Goal: Information Seeking & Learning: Learn about a topic

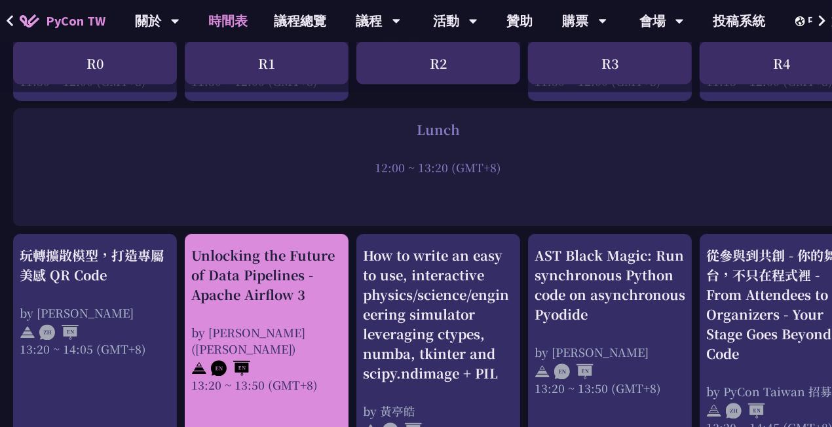
scroll to position [1179, 0]
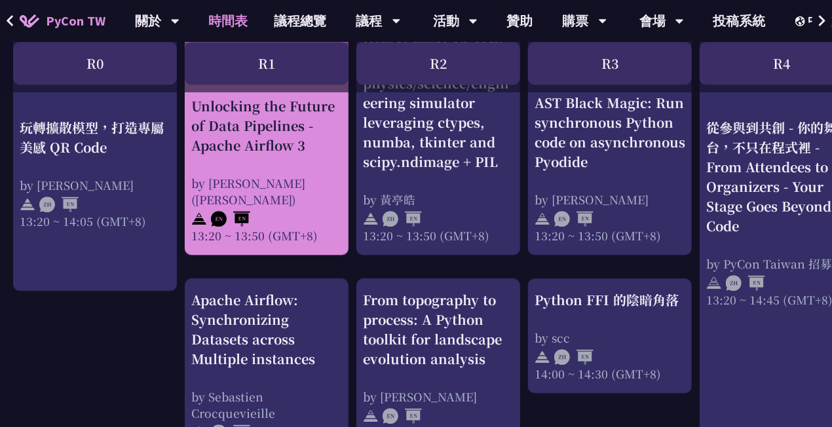
click at [287, 149] on div "Unlocking the Future of Data Pipelines - Apache Airflow 3" at bounding box center [266, 125] width 151 height 59
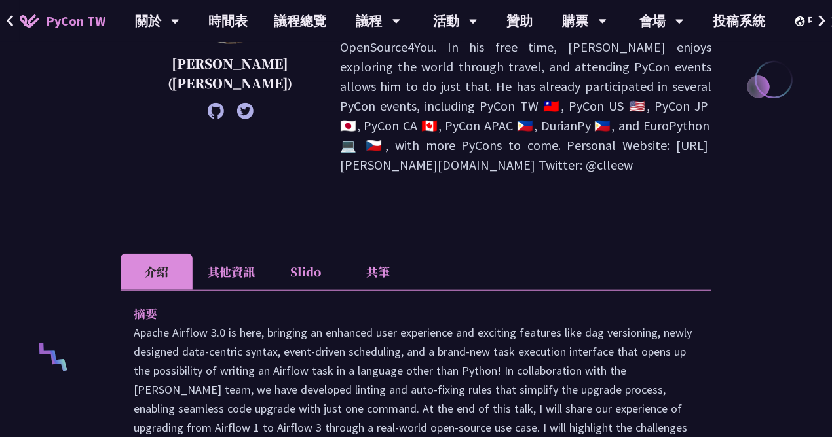
scroll to position [262, 0]
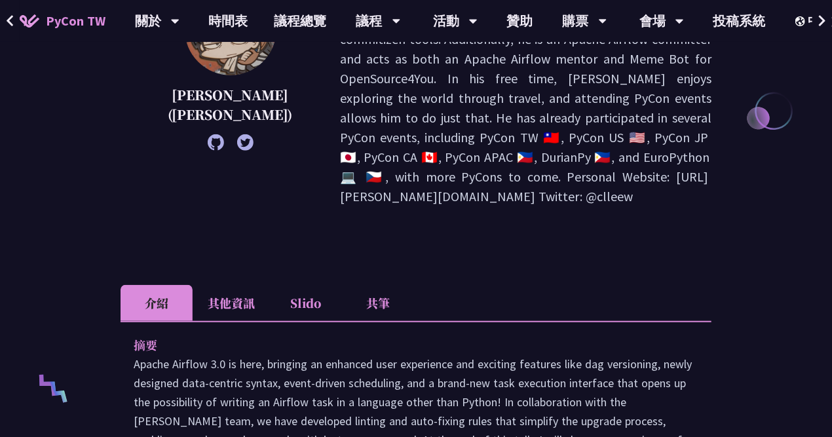
click at [356, 285] on li "共筆" at bounding box center [378, 303] width 72 height 36
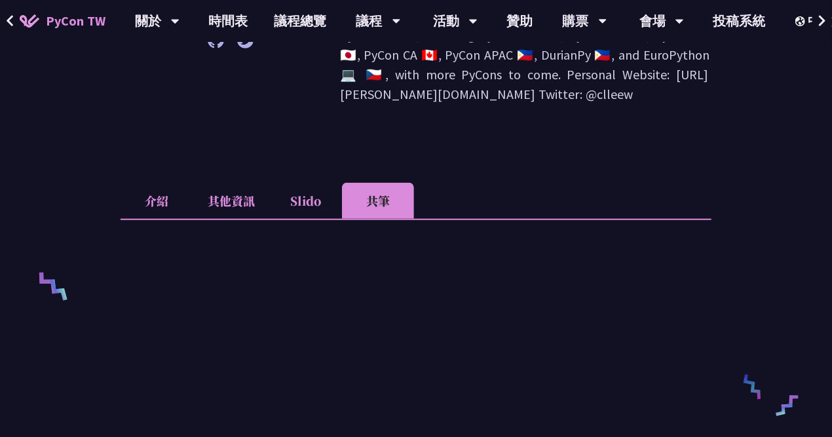
scroll to position [327, 0]
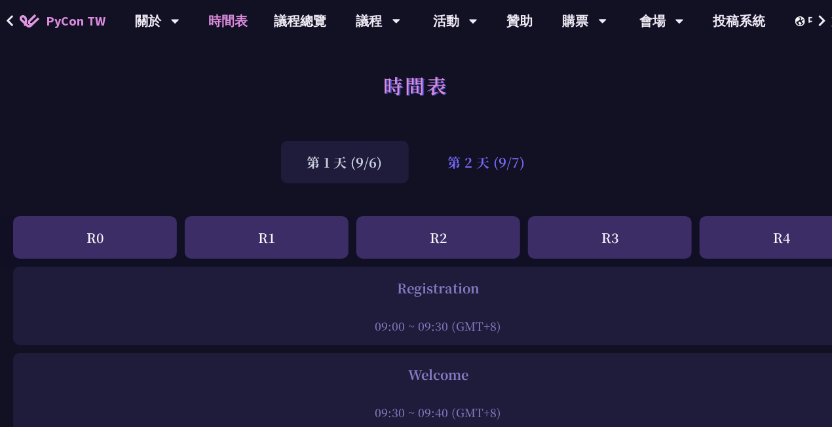
click at [477, 161] on div "第 2 天 (9/7)" at bounding box center [487, 162] width 130 height 43
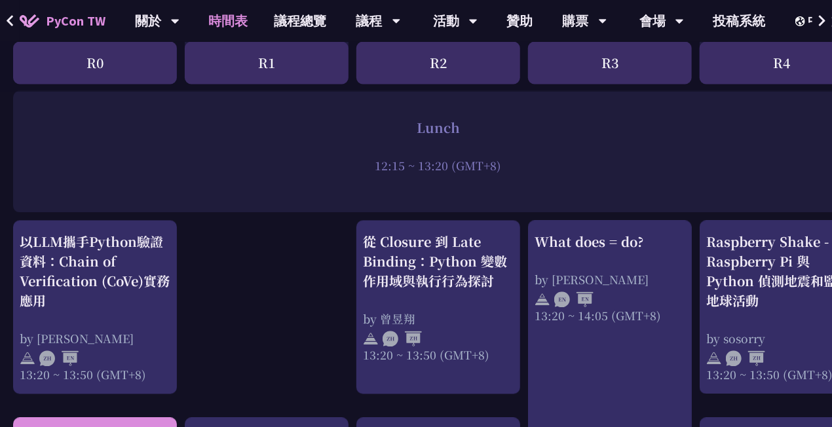
scroll to position [982, 0]
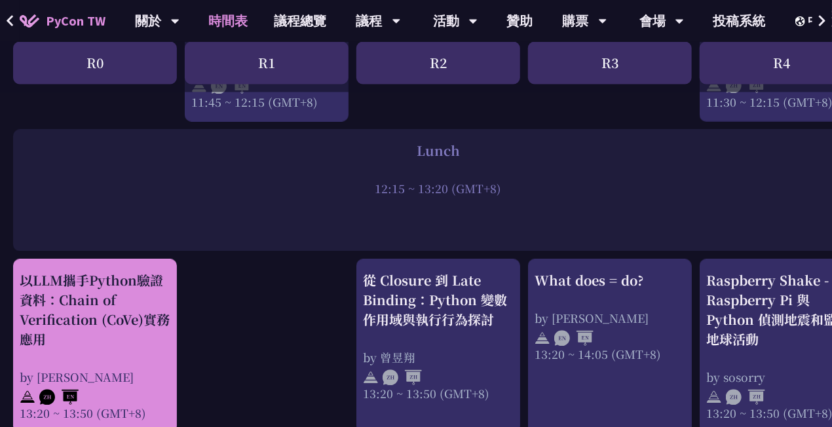
click at [102, 314] on div "以LLM攜手Python驗證資料：Chain of Verification (CoVe)實務應用" at bounding box center [95, 310] width 151 height 79
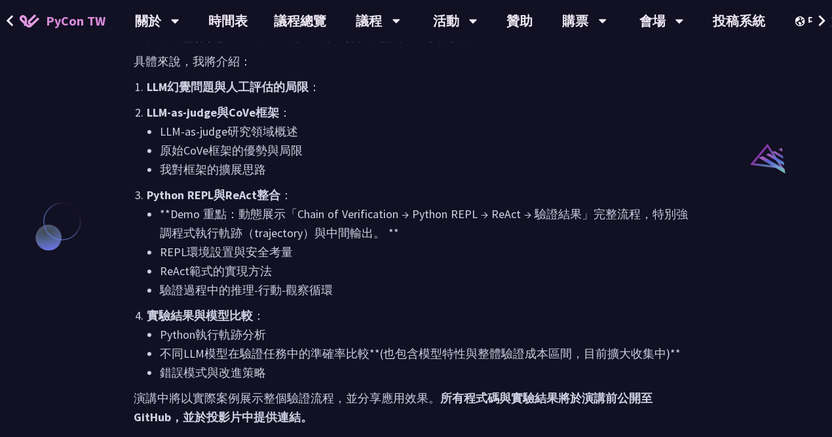
scroll to position [917, 0]
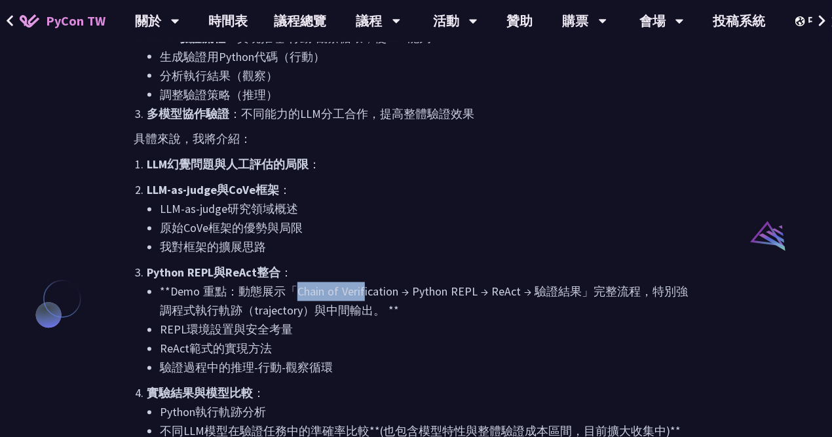
drag, startPoint x: 297, startPoint y: 271, endPoint x: 362, endPoint y: 271, distance: 64.8
click at [362, 282] on li "**Demo 重點：動態展示「Chain of Verification → Python REPL → ReAct → 驗證結果」完整流程，特別強調程式執行…" at bounding box center [429, 301] width 538 height 38
drag, startPoint x: 362, startPoint y: 271, endPoint x: 474, endPoint y: 270, distance: 112.0
click at [474, 282] on li "**Demo 重點：動態展示「Chain of Verification → Python REPL → ReAct → 驗證結果」完整流程，特別強調程式執行…" at bounding box center [429, 301] width 538 height 38
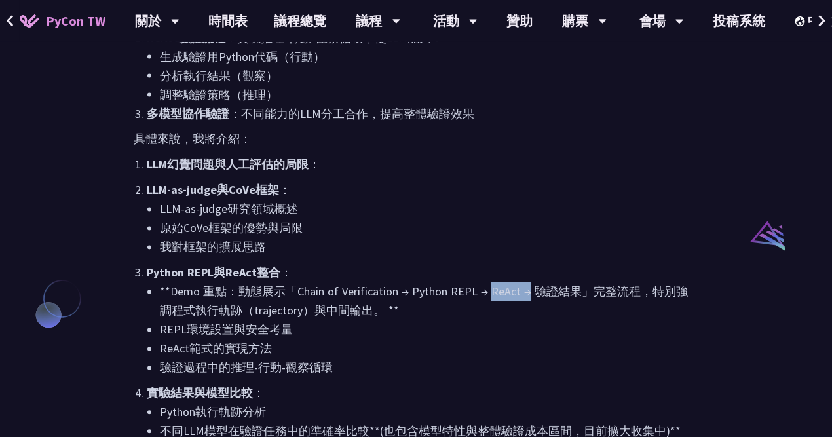
drag, startPoint x: 496, startPoint y: 269, endPoint x: 536, endPoint y: 267, distance: 40.0
click at [536, 282] on li "**Demo 重點：動態展示「Chain of Verification → Python REPL → ReAct → 驗證結果」完整流程，特別強調程式執行…" at bounding box center [429, 301] width 538 height 38
drag, startPoint x: 536, startPoint y: 267, endPoint x: 561, endPoint y: 267, distance: 24.9
click at [561, 282] on li "**Demo 重點：動態展示「Chain of Verification → Python REPL → ReAct → 驗證結果」完整流程，特別強調程式執行…" at bounding box center [429, 301] width 538 height 38
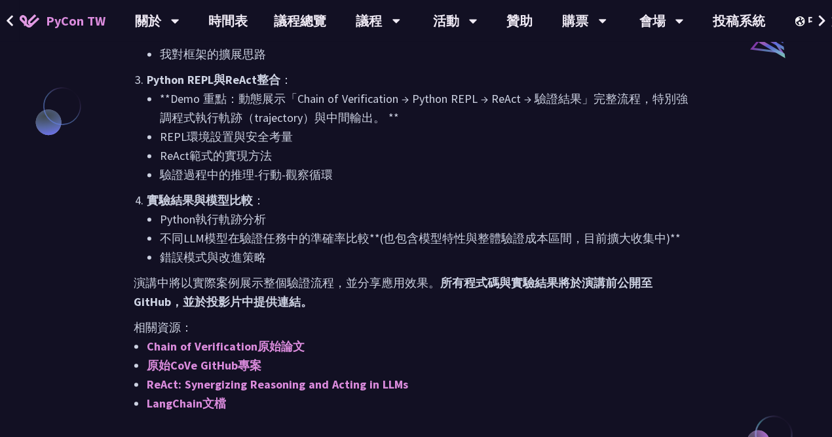
scroll to position [1113, 0]
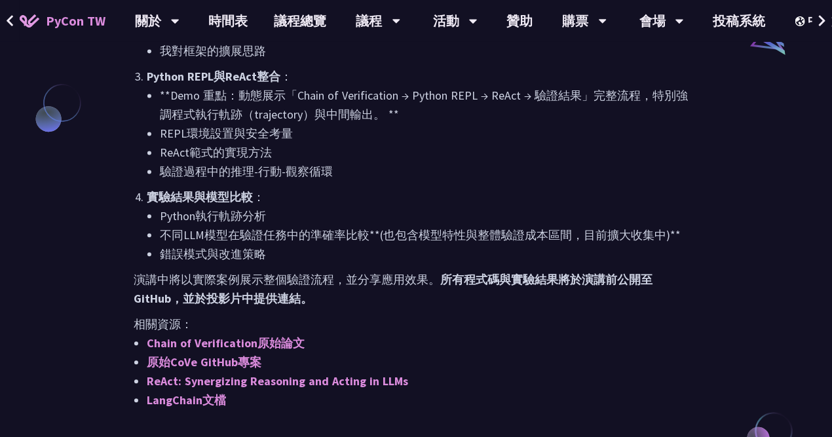
drag, startPoint x: 158, startPoint y: 194, endPoint x: 366, endPoint y: 183, distance: 208.5
click at [366, 187] on li "實驗結果與模型比較 ： Python執行軌跡分析 不同LLM模型在驗證任務中的準確率比較**(也包含模型特性與整體驗證成本區間，目前擴大收集中)** 錯誤模式…" at bounding box center [422, 225] width 551 height 76
drag, startPoint x: 366, startPoint y: 183, endPoint x: 386, endPoint y: 273, distance: 91.8
click at [386, 273] on p "演講中將以實際案例展示整個驗證流程，並分享應用效果。 所有程式碼與實驗結果將於演講前公開至 GitHub，並於投影片中提供連結。" at bounding box center [416, 289] width 565 height 38
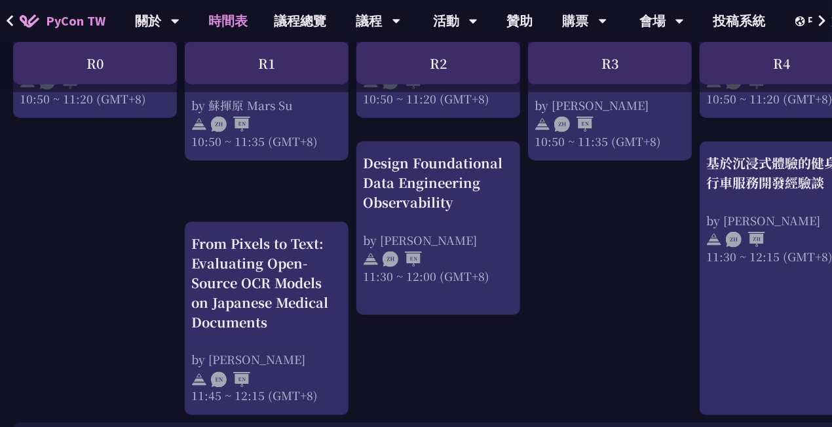
scroll to position [655, 0]
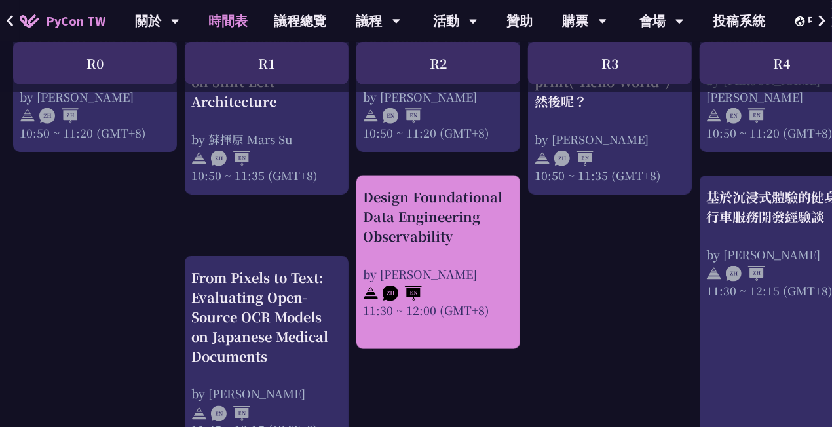
click at [441, 241] on div "Design Foundational Data Engineering Observability" at bounding box center [438, 216] width 151 height 59
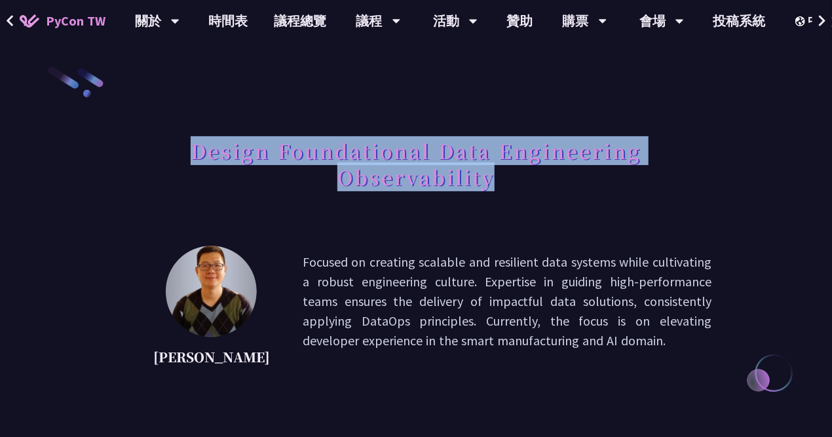
drag, startPoint x: 196, startPoint y: 153, endPoint x: 537, endPoint y: 189, distance: 342.5
click at [537, 189] on h1 "Design Foundational Data Engineering Observability" at bounding box center [415, 163] width 591 height 65
copy h1 "Design Foundational Data Engineering Observability"
click at [515, 180] on h1 "Design Foundational Data Engineering Observability" at bounding box center [415, 163] width 591 height 65
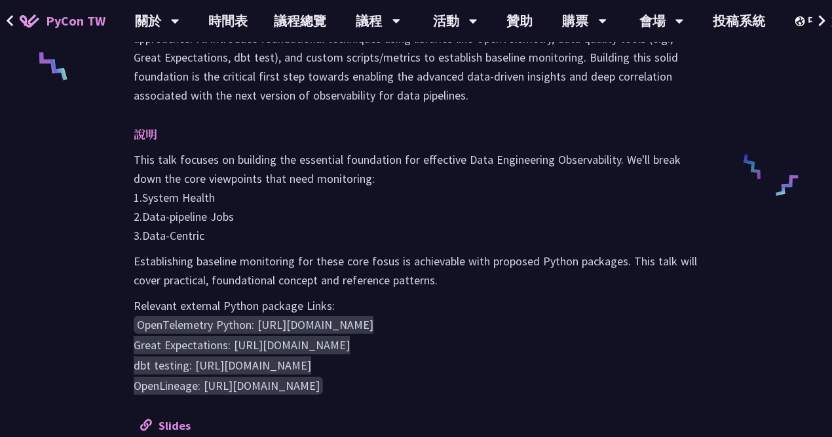
scroll to position [589, 0]
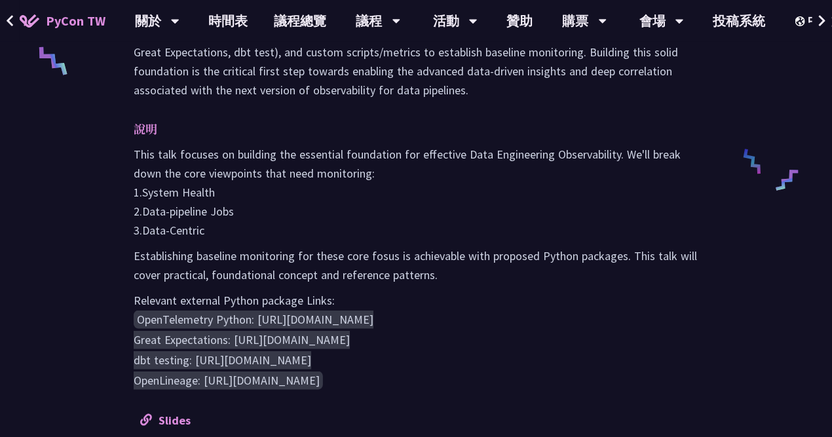
click at [63, 291] on div "Design Foundational Data Engineering Observability [PERSON_NAME] Focused on cre…" at bounding box center [416, 159] width 832 height 1497
click at [366, 213] on p "This talk focuses on building the essential foundation for effective Data Engin…" at bounding box center [416, 192] width 565 height 95
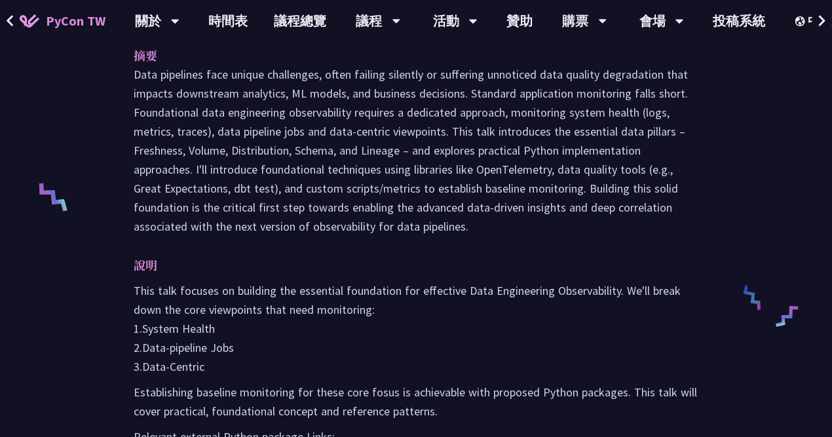
scroll to position [458, 0]
